Goal: Obtain resource: Download file/media

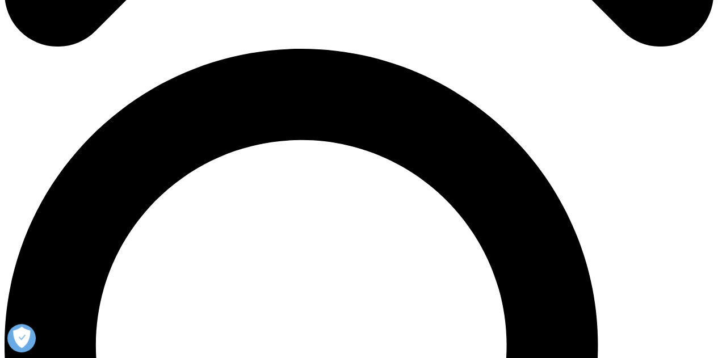
scroll to position [567, 0]
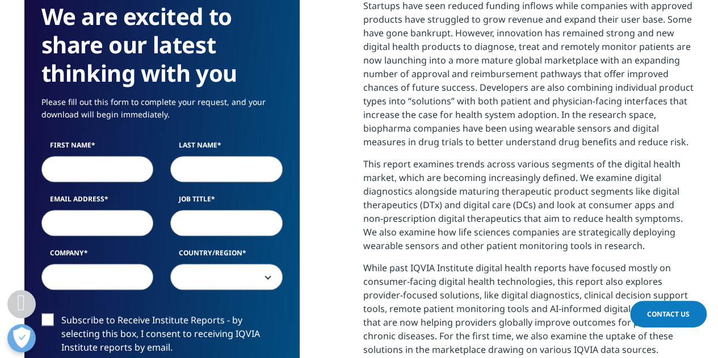
scroll to position [624, 0]
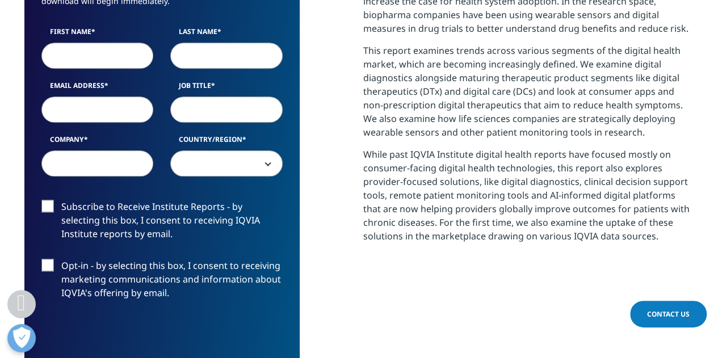
click at [75, 48] on input "First Name" at bounding box center [97, 56] width 112 height 26
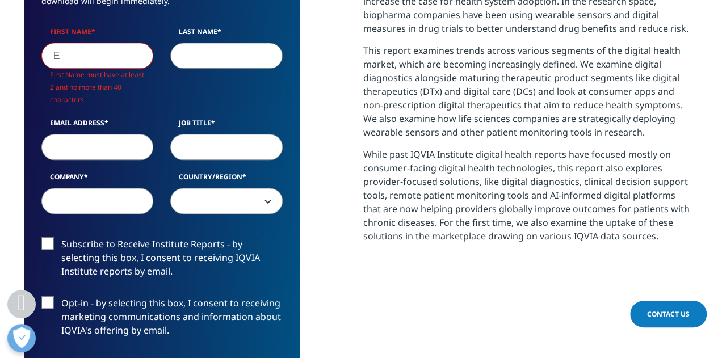
scroll to position [664, 670]
click at [75, 48] on input "E" at bounding box center [97, 56] width 112 height 26
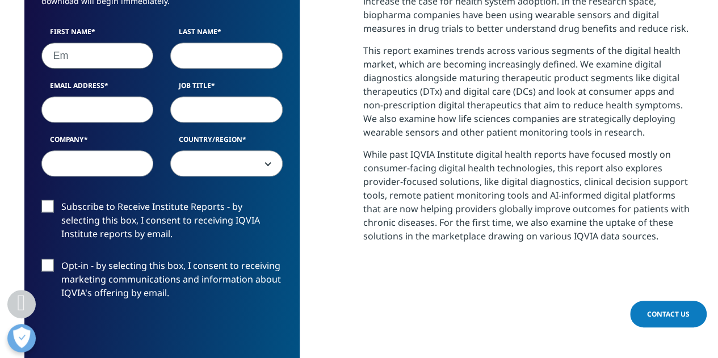
scroll to position [626, 670]
type input "Em"
click at [180, 61] on input "Last Name" at bounding box center [226, 56] width 112 height 26
type input "W"
click at [126, 112] on div "First Name Em Last Name W Email Address Job Title Company Country/Region [GEOGR…" at bounding box center [162, 108] width 258 height 162
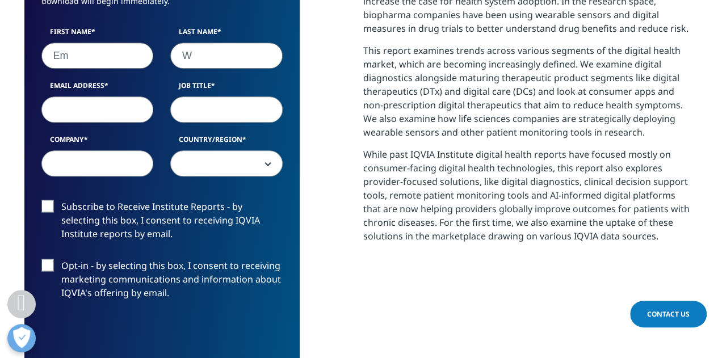
scroll to position [664, 670]
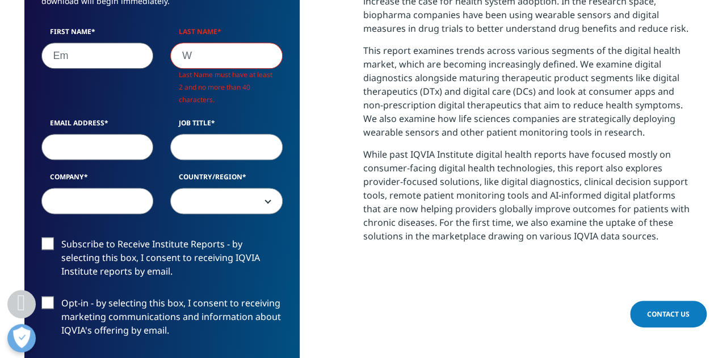
type input "a"
click at [313, 100] on div "We are excited to share our latest thinking with you Please fill out this form …" at bounding box center [359, 204] width 670 height 664
click at [201, 55] on input "W" at bounding box center [226, 56] width 112 height 26
click at [70, 59] on input "Em" at bounding box center [97, 56] width 112 height 26
type input "[PERSON_NAME]"
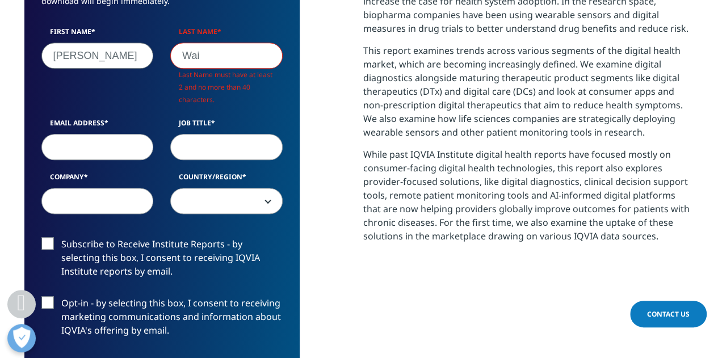
scroll to position [626, 670]
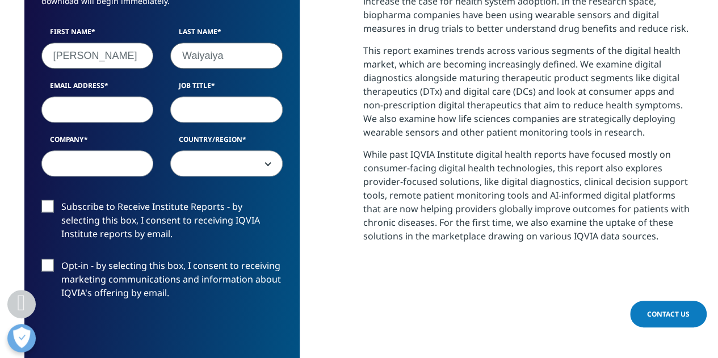
type input "Waiyaiya"
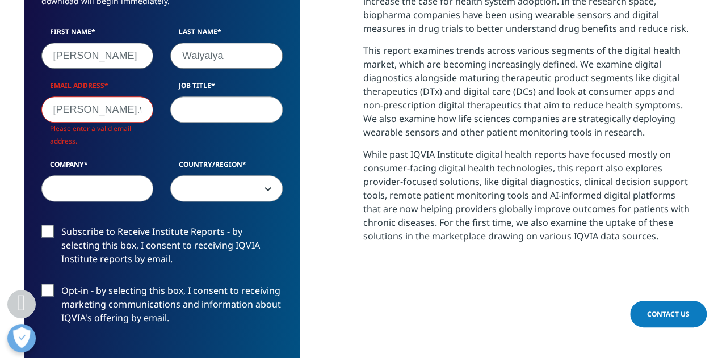
scroll to position [651, 670]
click at [134, 108] on input "[PERSON_NAME].waiyaiya" at bounding box center [97, 109] width 112 height 26
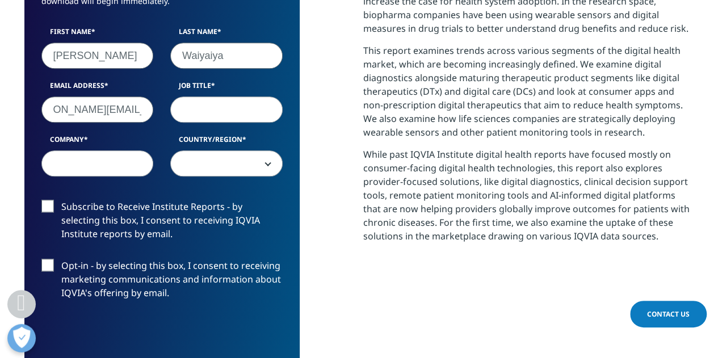
scroll to position [0, 0]
type input "[PERSON_NAME][EMAIL_ADDRESS][PERSON_NAME][DOMAIN_NAME]"
click at [208, 107] on input "Job Title" at bounding box center [226, 109] width 112 height 26
click at [192, 113] on input "PLanning" at bounding box center [226, 109] width 112 height 26
type input "Planning"
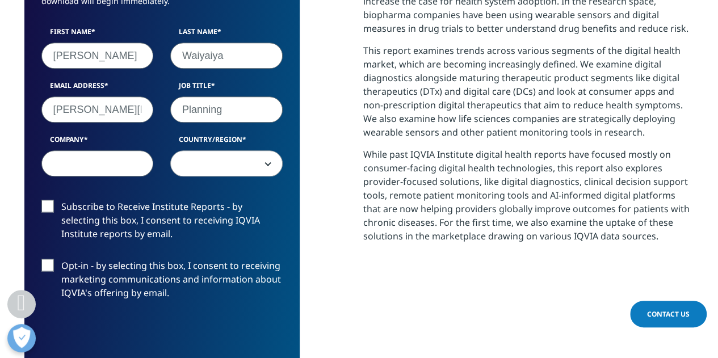
click at [100, 165] on input "Company" at bounding box center [97, 163] width 112 height 26
type input "Roche"
click at [266, 163] on b at bounding box center [266, 163] width 0 height 0
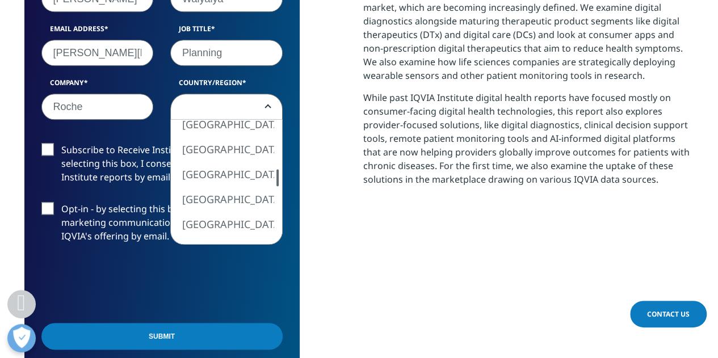
click at [275, 174] on div at bounding box center [277, 177] width 9 height 17
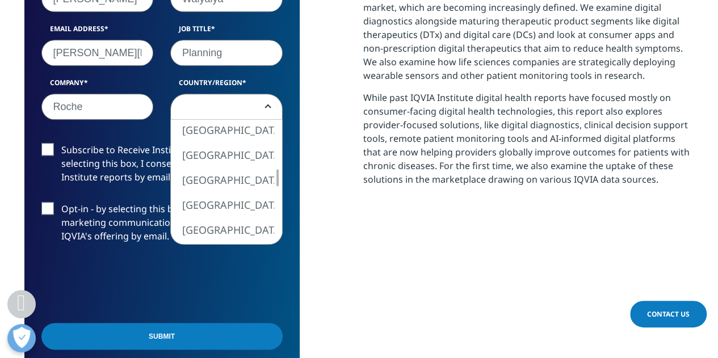
select select "[GEOGRAPHIC_DATA]"
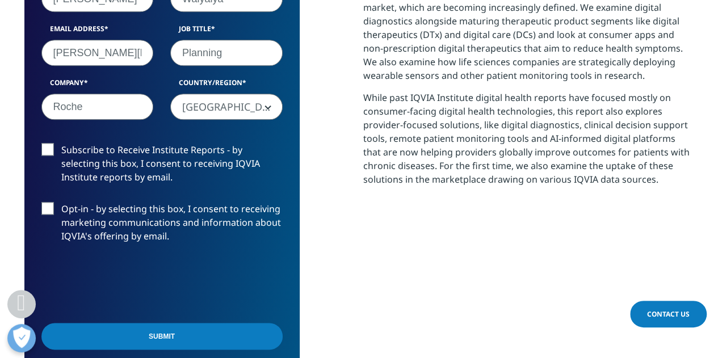
click at [116, 164] on label "Subscribe to Receive Institute Reports - by selecting this box, I consent to re…" at bounding box center [161, 166] width 241 height 47
click at [61, 143] on input "Subscribe to Receive Institute Reports - by selecting this box, I consent to re…" at bounding box center [61, 143] width 0 height 0
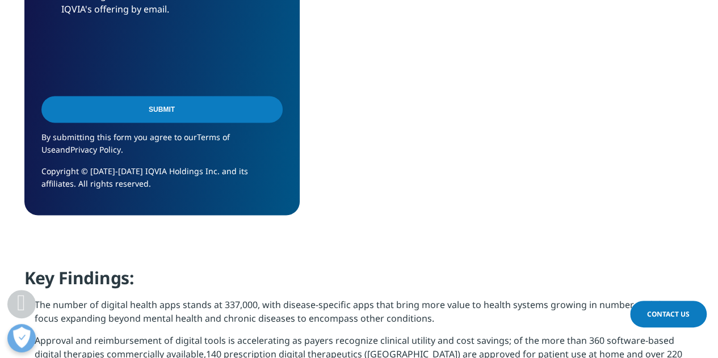
click at [221, 114] on input "Submit" at bounding box center [161, 109] width 241 height 27
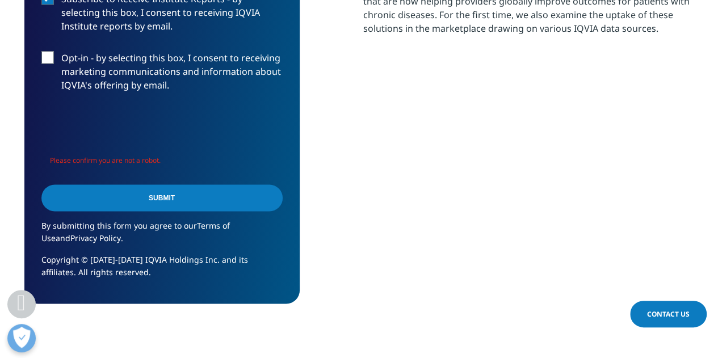
scroll to position [851, 0]
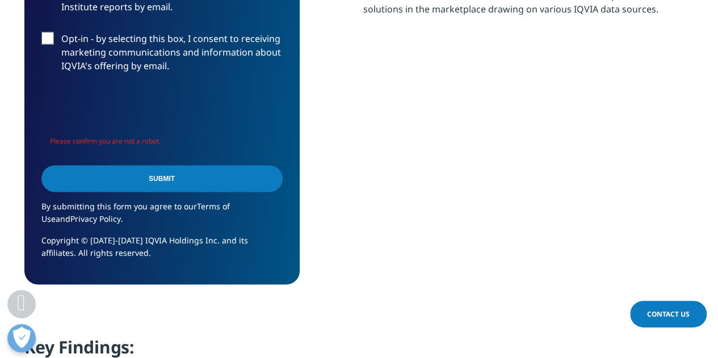
click at [210, 181] on input "Submit" at bounding box center [161, 178] width 241 height 27
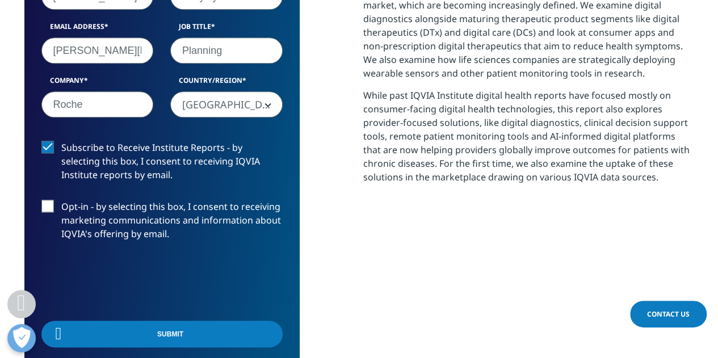
scroll to position [407, 670]
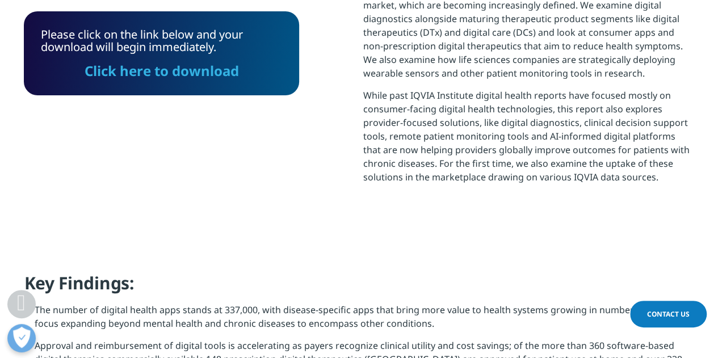
click at [169, 83] on div "Please click on the link below and your download will begin immediately. Click …" at bounding box center [161, 53] width 275 height 84
click at [170, 74] on link "Click here to download" at bounding box center [162, 70] width 154 height 19
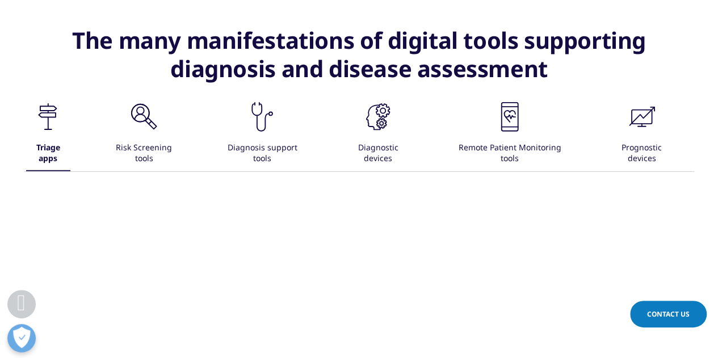
scroll to position [1534, 0]
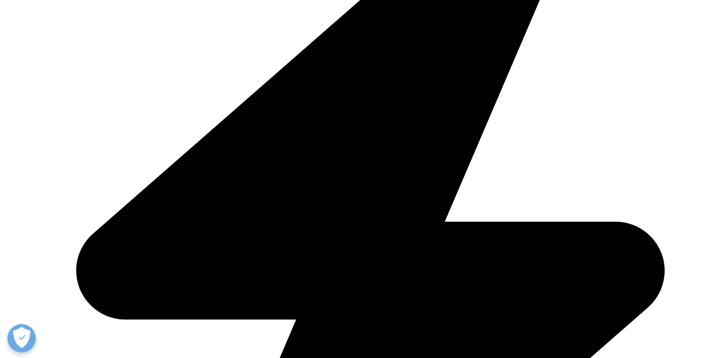
scroll to position [190, 670]
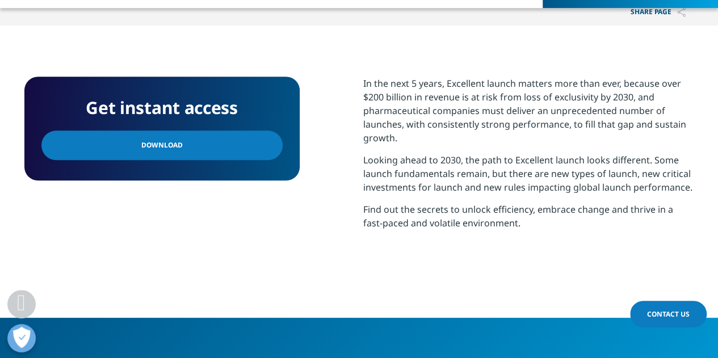
click at [186, 137] on link "Download" at bounding box center [161, 145] width 241 height 30
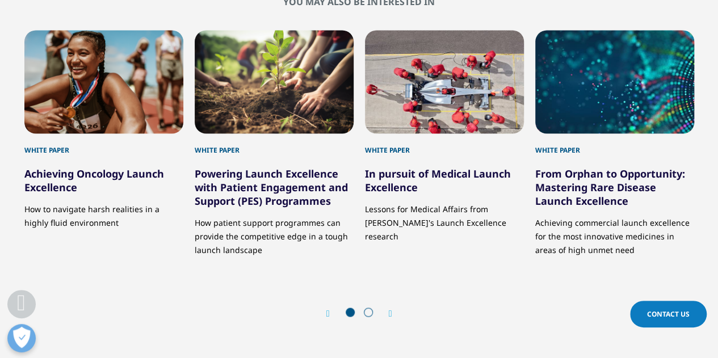
scroll to position [965, 0]
